Goal: Find specific page/section: Find specific page/section

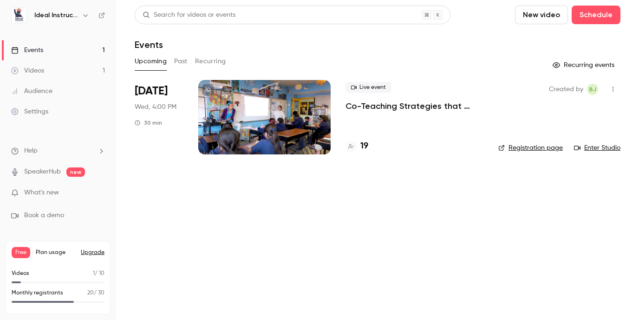
click at [274, 106] on div at bounding box center [264, 117] width 132 height 74
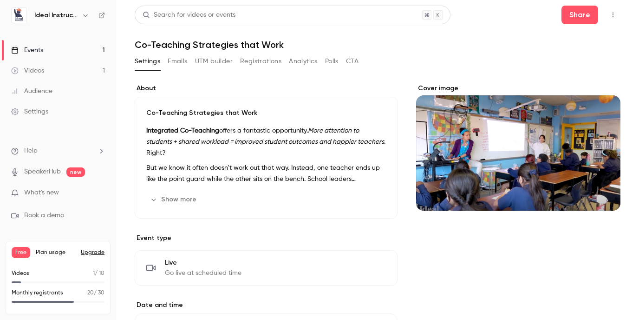
click at [32, 45] on link "Events 1" at bounding box center [58, 50] width 116 height 20
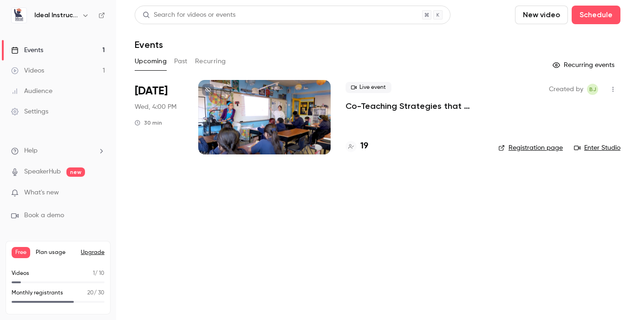
click at [598, 150] on link "Enter Studio" at bounding box center [597, 147] width 46 height 9
